Goal: Information Seeking & Learning: Learn about a topic

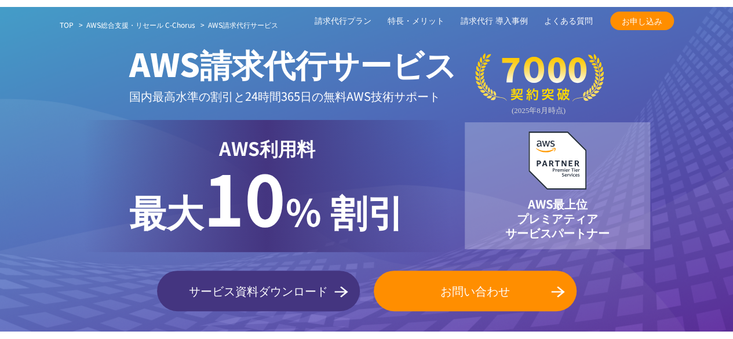
scroll to position [58, 0]
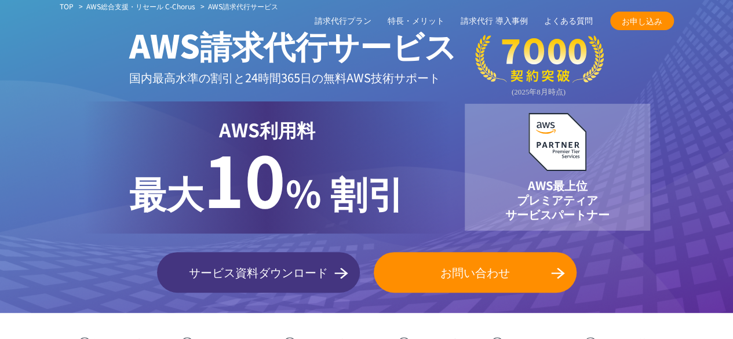
click at [691, 206] on div "TOP AWS総合支援・リセール C-Chorus AWS請求代行サービス AWS請求代行サービス 国内最高水準の割引と 24時間365日の無料AWS技術サポ…" at bounding box center [366, 150] width 733 height 325
click at [592, 183] on p "AWS最上位 プレミアティア サービスパートナー" at bounding box center [558, 199] width 104 height 43
click at [561, 170] on img at bounding box center [558, 142] width 58 height 58
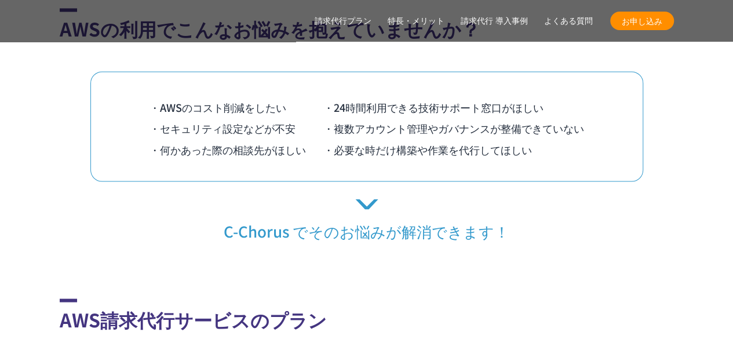
scroll to position [1044, 0]
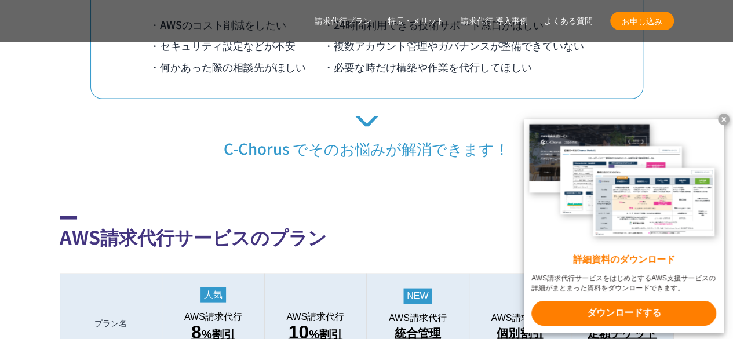
click at [724, 119] on x-t at bounding box center [724, 120] width 12 height 12
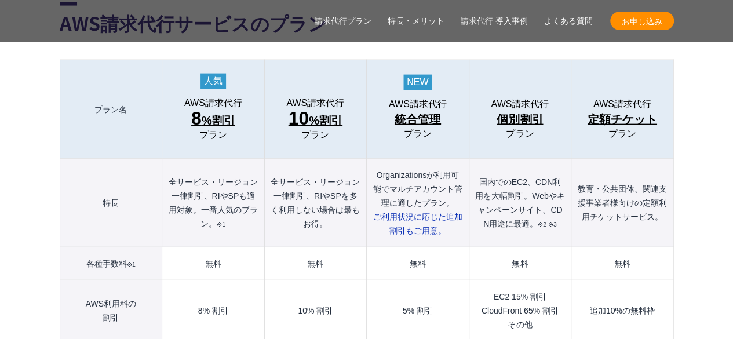
scroll to position [1276, 0]
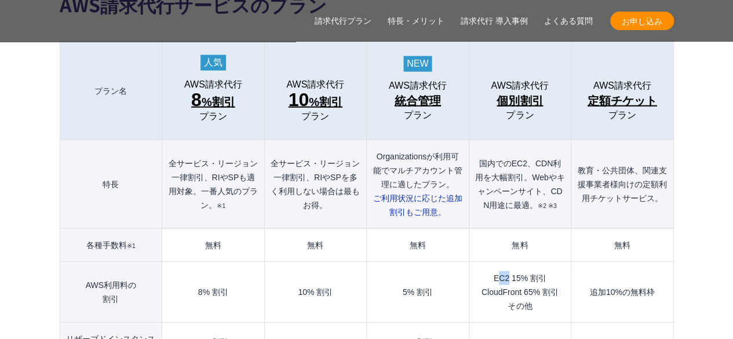
click at [504, 262] on td "EC2 15% 割引 CloudFront 65% 割引 その他" at bounding box center [520, 292] width 102 height 61
drag, startPoint x: 492, startPoint y: 253, endPoint x: 509, endPoint y: 252, distance: 16.8
click at [509, 262] on td "EC2 15% 割引 CloudFront 65% 割引 その他" at bounding box center [520, 292] width 102 height 61
copy td "EC2"
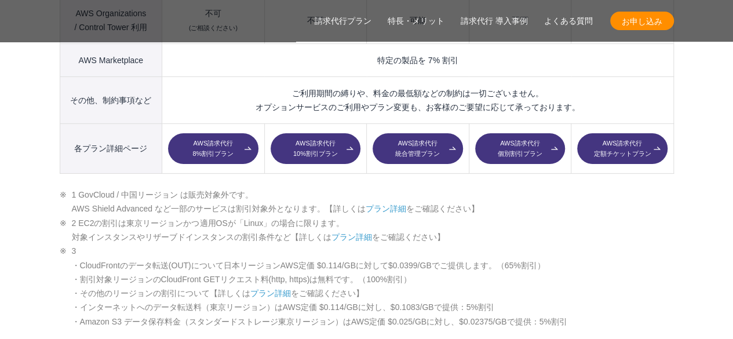
scroll to position [1913, 0]
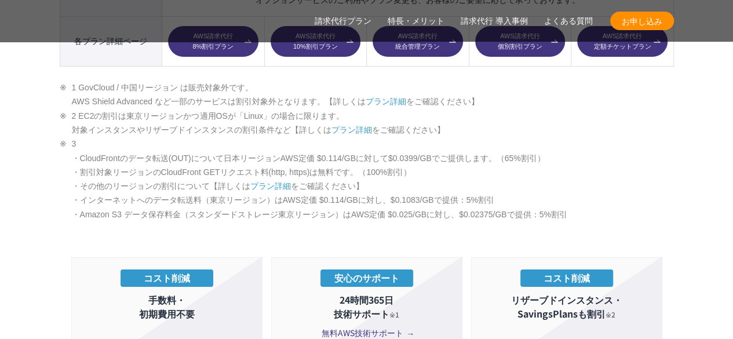
click at [590, 137] on li "3 ・CloudFrontのデータ転送(OUT)について日本リージョンAWS定価 $0.114/GBに対して$0.0399/GBでご提供します。（65%割引）…" at bounding box center [367, 179] width 615 height 85
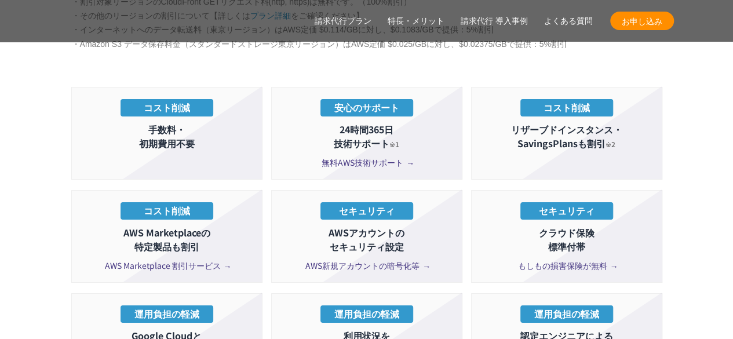
scroll to position [2087, 0]
